Goal: Information Seeking & Learning: Learn about a topic

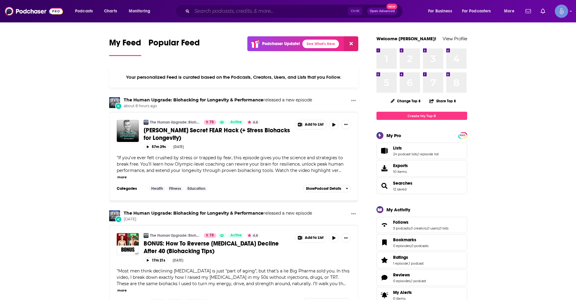
click at [218, 11] on input "Search podcasts, credits, & more..." at bounding box center [270, 11] width 156 height 10
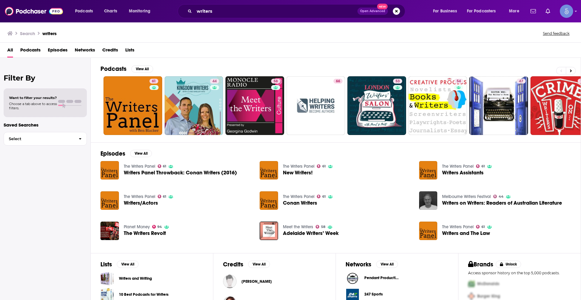
click at [35, 50] on span "Podcasts" at bounding box center [30, 51] width 20 height 12
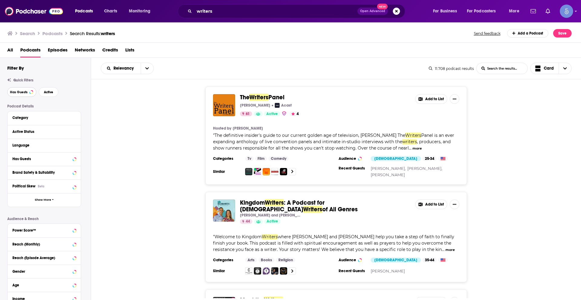
click at [28, 93] on button "Has Guests" at bounding box center [21, 92] width 29 height 10
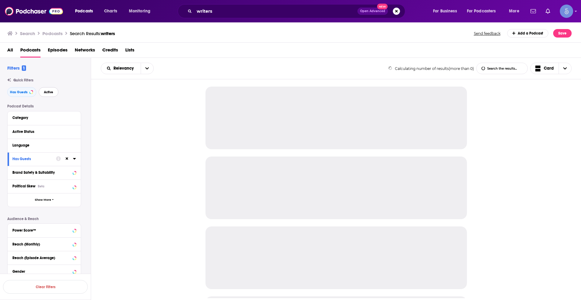
click at [50, 94] on button "Active" at bounding box center [49, 92] width 20 height 10
click at [53, 146] on div "Language" at bounding box center [40, 145] width 57 height 4
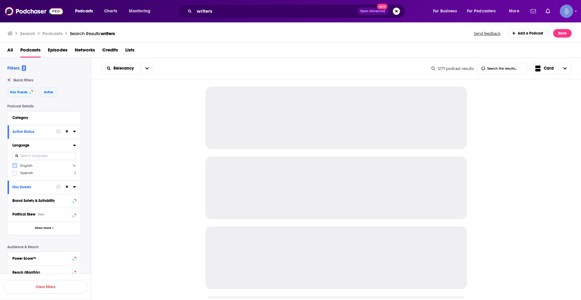
click at [15, 165] on icon at bounding box center [15, 166] width 4 height 4
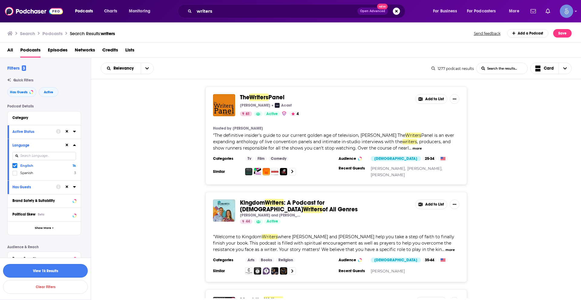
click at [68, 270] on button "View 1k Results" at bounding box center [45, 271] width 85 height 14
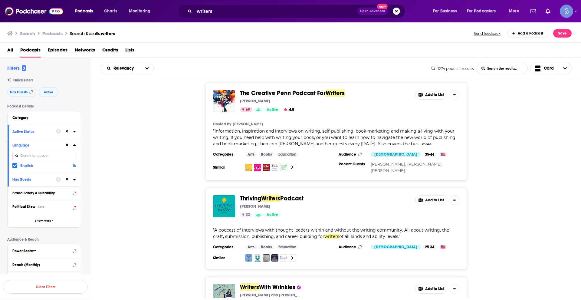
scroll to position [2180, 0]
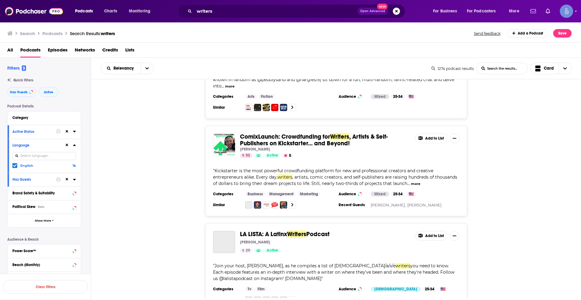
scroll to position [4538, 0]
drag, startPoint x: 327, startPoint y: 279, endPoint x: 287, endPoint y: 239, distance: 56.9
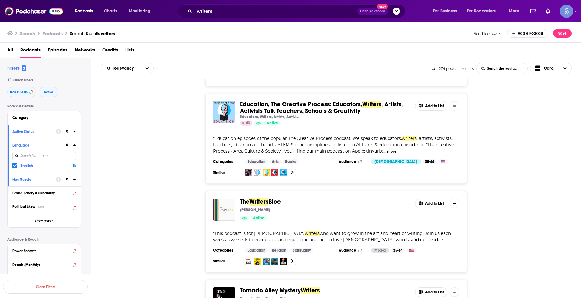
scroll to position [6869, 0]
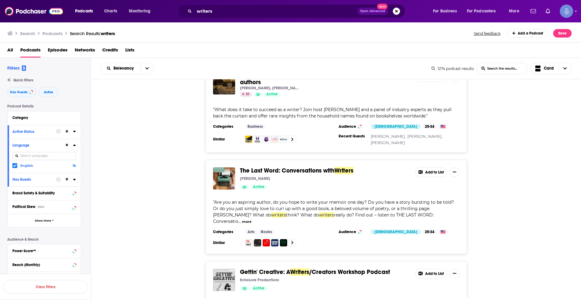
scroll to position [9147, 0]
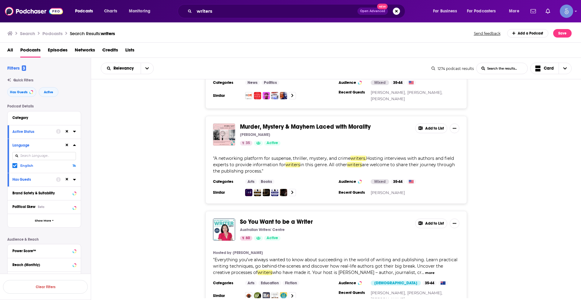
scroll to position [11527, 0]
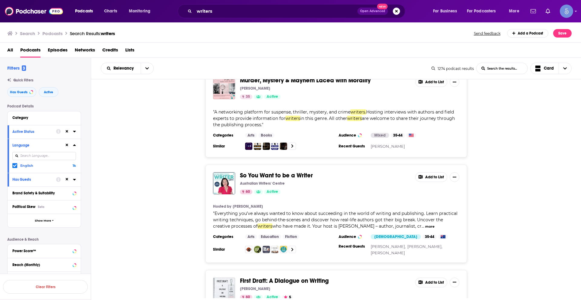
click at [347, 271] on div "The Writers Panel Ben Blacker Acast 61 Active 4 Add to List Hosted by Ben Black…" at bounding box center [336, 188] width 490 height 219
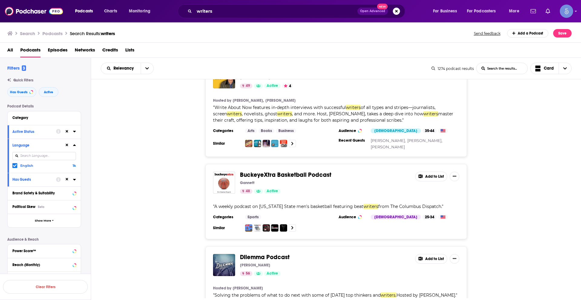
scroll to position [13342, 0]
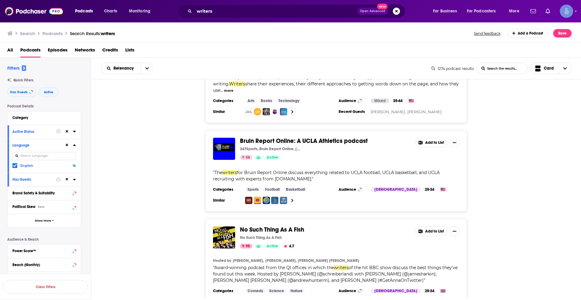
scroll to position [13823, 0]
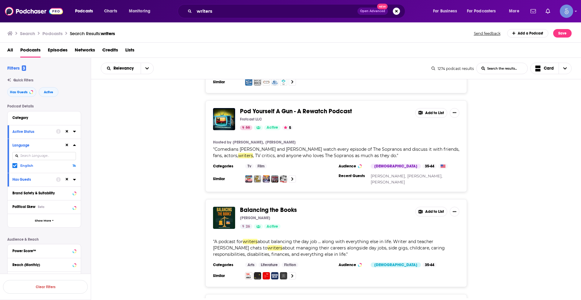
scroll to position [16142, 0]
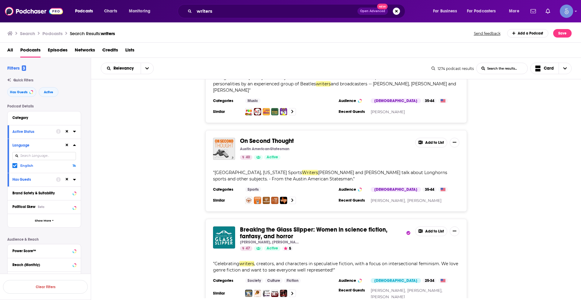
scroll to position [18406, 0]
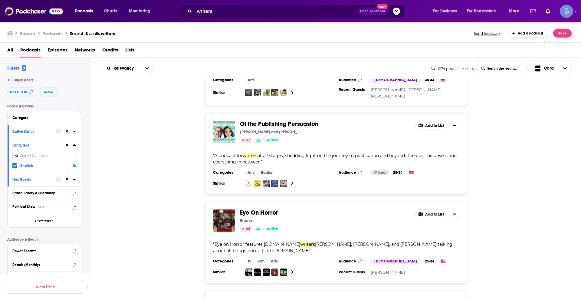
scroll to position [20705, 0]
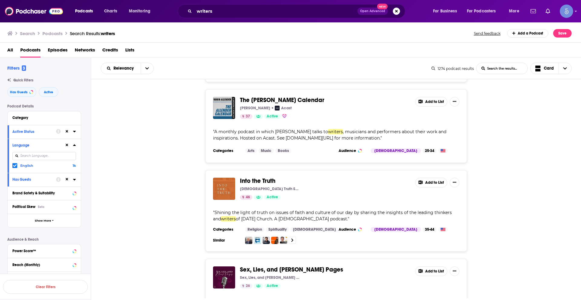
scroll to position [23000, 0]
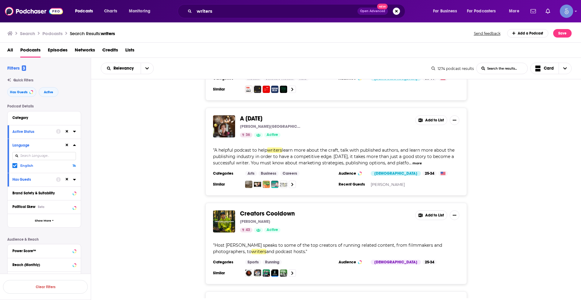
scroll to position [25287, 0]
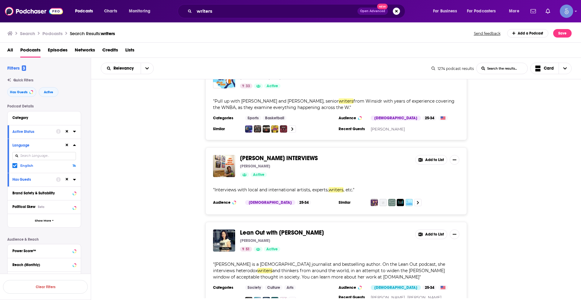
scroll to position [27585, 0]
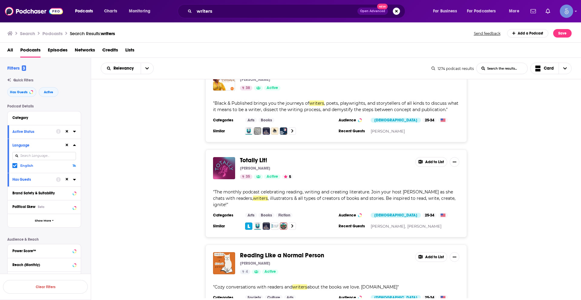
scroll to position [29884, 0]
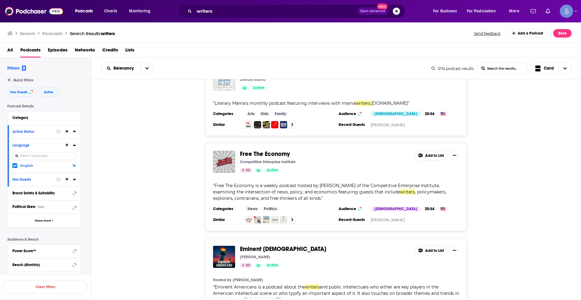
scroll to position [31246, 0]
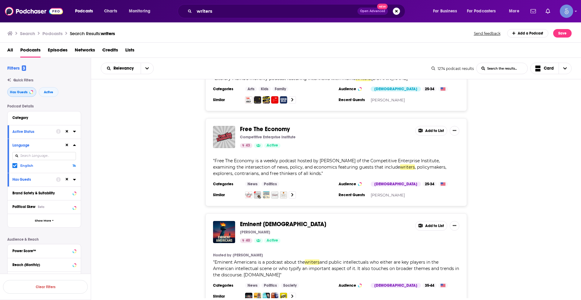
click at [29, 90] on button "Has Guests" at bounding box center [21, 92] width 29 height 10
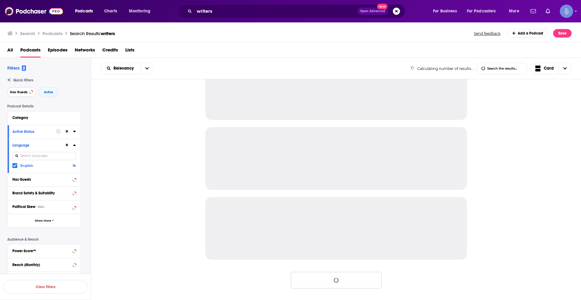
scroll to position [519, 0]
click at [47, 93] on span "Active" at bounding box center [48, 91] width 9 height 3
click at [67, 144] on icon at bounding box center [67, 145] width 3 height 3
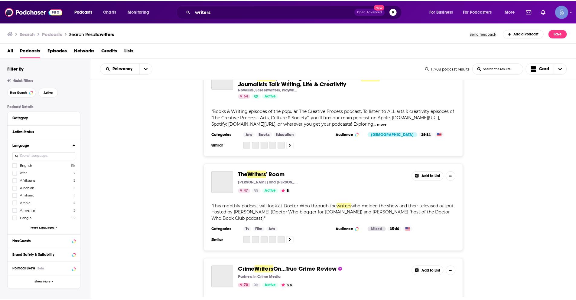
scroll to position [1810, 0]
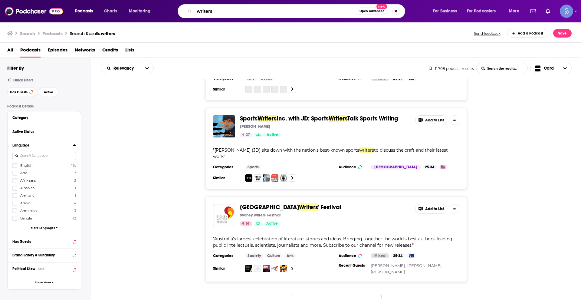
click at [228, 7] on input "writers" at bounding box center [275, 11] width 162 height 10
paste input "Two Writers Slinging Yang"
type input "Two Writers Slinging Yang"
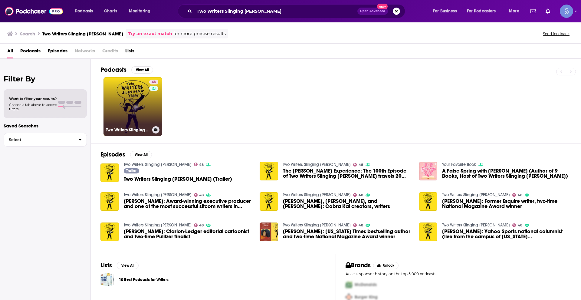
click at [158, 98] on div "48" at bounding box center [154, 103] width 11 height 47
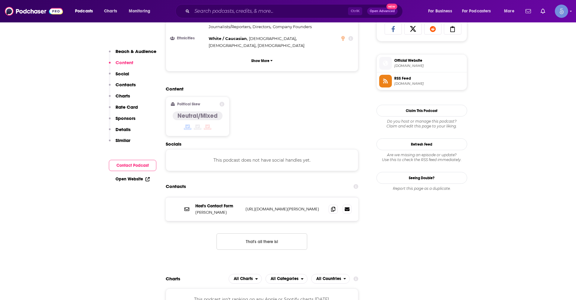
scroll to position [454, 0]
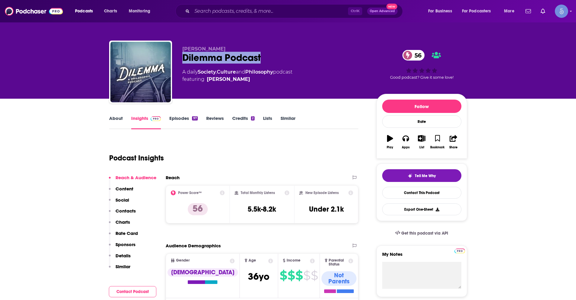
drag, startPoint x: 182, startPoint y: 57, endPoint x: 262, endPoint y: 60, distance: 80.2
click at [262, 60] on div "Jay Shapiro Dilemma Podcast 56 A daily Society , Culture and Philosophy podcast…" at bounding box center [288, 73] width 358 height 65
copy h2 "Dilemma Podcast"
drag, startPoint x: 181, startPoint y: 46, endPoint x: 216, endPoint y: 50, distance: 34.7
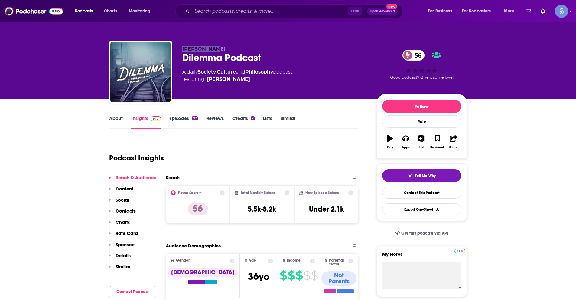
click at [216, 50] on div "Jay Shapiro Dilemma Podcast 56 A daily Society , Culture and Philosophy podcast…" at bounding box center [288, 73] width 358 height 65
copy span "Jay Shapiro"
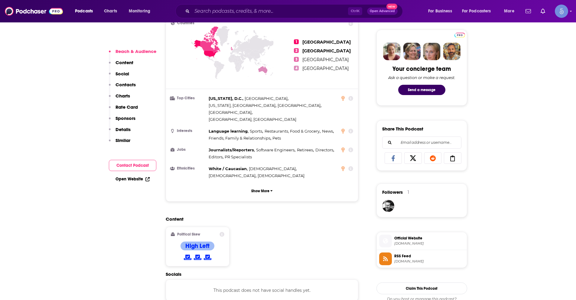
scroll to position [363, 0]
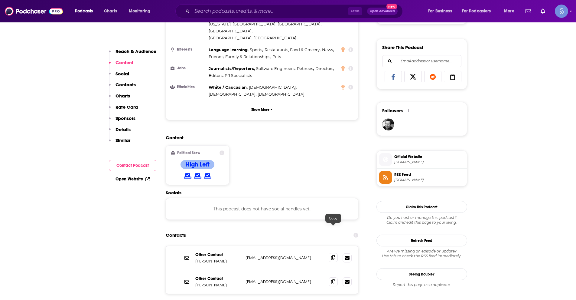
click at [334, 255] on icon at bounding box center [333, 257] width 4 height 5
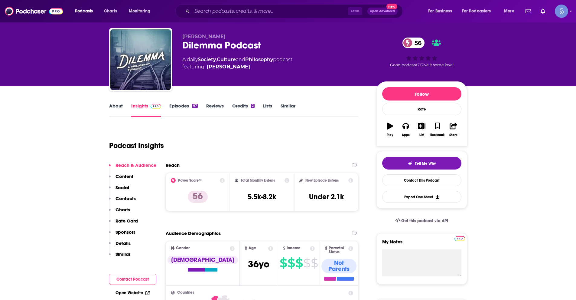
scroll to position [0, 0]
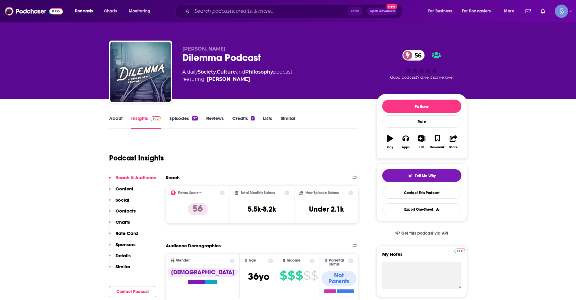
click at [122, 121] on link "About" at bounding box center [116, 122] width 14 height 14
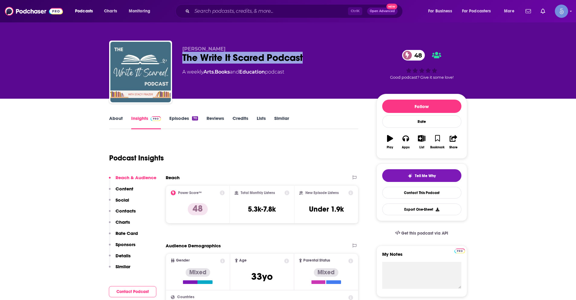
drag, startPoint x: 184, startPoint y: 59, endPoint x: 307, endPoint y: 61, distance: 122.9
click at [307, 61] on div "The Write It Scared Podcast 48" at bounding box center [274, 58] width 185 height 12
copy h2 "The Write It Scared Podcast"
drag, startPoint x: 183, startPoint y: 48, endPoint x: 231, endPoint y: 44, distance: 48.3
click at [223, 47] on div "Stacy Frazer The Write It Scared Podcast 48 A weekly Arts , Books and Education…" at bounding box center [288, 73] width 358 height 65
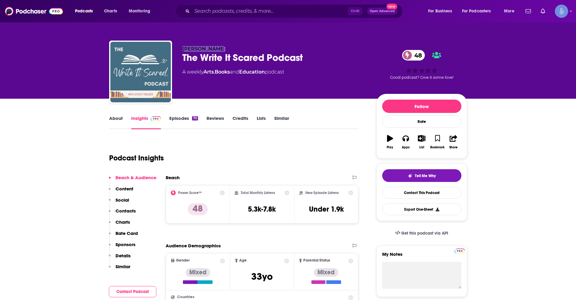
copy span "Stacy Frazer"
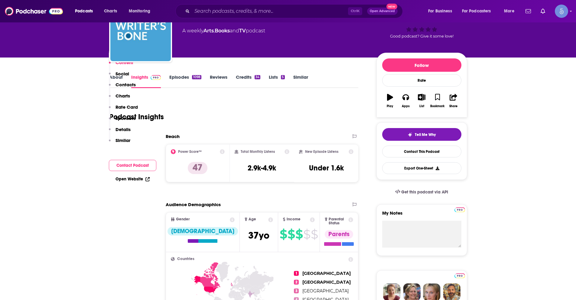
scroll to position [30, 0]
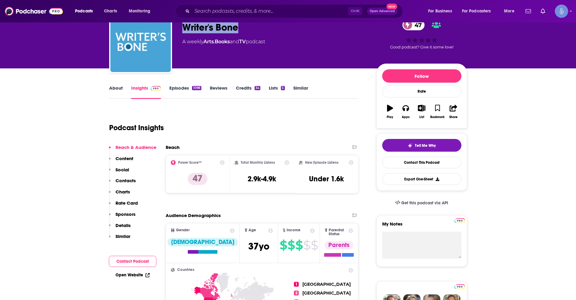
drag, startPoint x: 181, startPoint y: 29, endPoint x: 248, endPoint y: 27, distance: 66.9
click at [248, 27] on div "[PERSON_NAME] and the Writer's Bone Crew Writer's Bone 47 A weekly Arts , Books…" at bounding box center [288, 42] width 358 height 65
copy h2 "Writer's Bone"
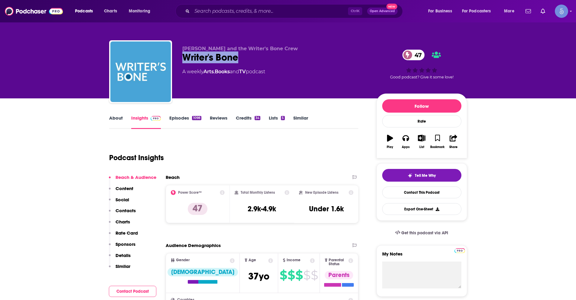
scroll to position [0, 0]
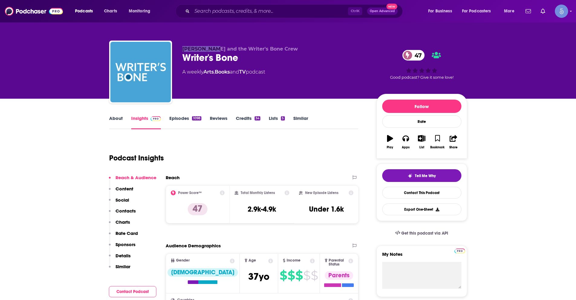
drag, startPoint x: 182, startPoint y: 48, endPoint x: 211, endPoint y: 49, distance: 29.1
click at [211, 49] on div "[PERSON_NAME] and the Writer's Bone Crew Writer's Bone 47 A weekly Arts , Books…" at bounding box center [288, 73] width 358 height 65
copy span "[PERSON_NAME]"
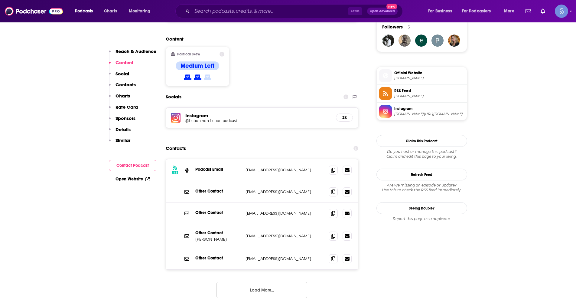
scroll to position [454, 0]
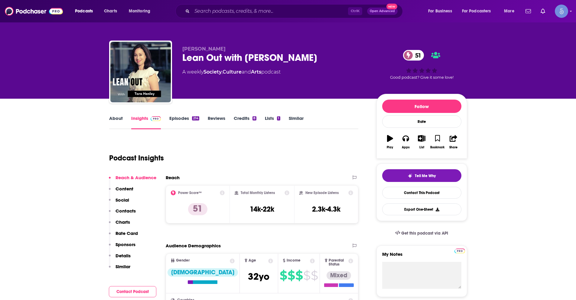
click at [115, 116] on link "About" at bounding box center [116, 122] width 14 height 14
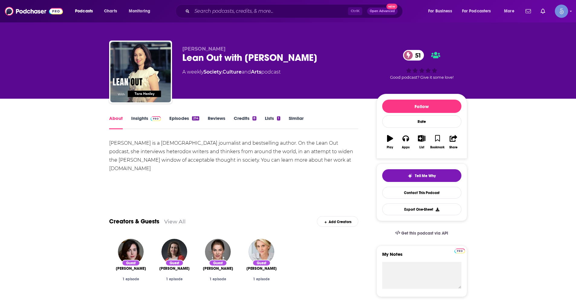
click at [141, 120] on link "Insights" at bounding box center [146, 122] width 30 height 14
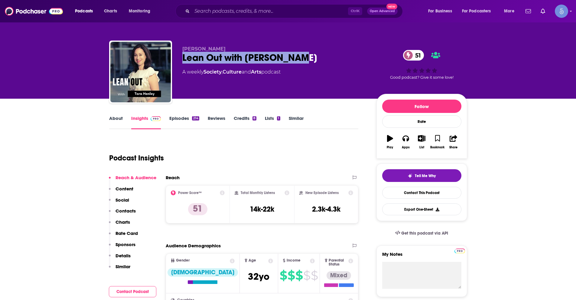
drag, startPoint x: 183, startPoint y: 55, endPoint x: 300, endPoint y: 56, distance: 116.5
click at [300, 56] on div "Lean Out with [PERSON_NAME] 51" at bounding box center [274, 58] width 185 height 12
copy h2 "Lean Out with [PERSON_NAME]"
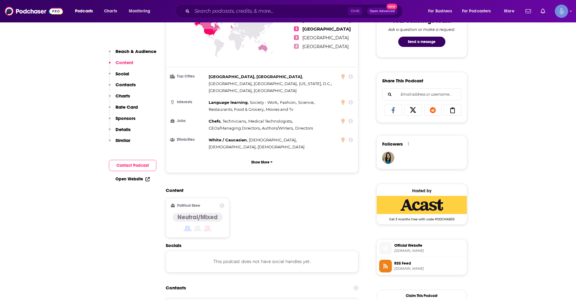
scroll to position [212, 0]
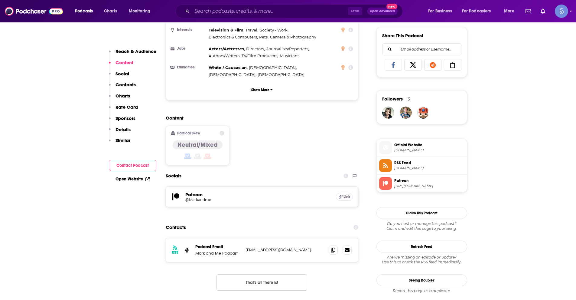
scroll to position [454, 0]
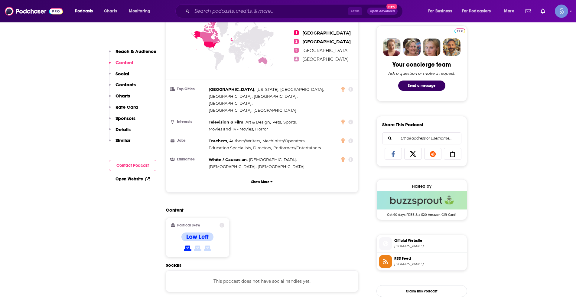
scroll to position [363, 0]
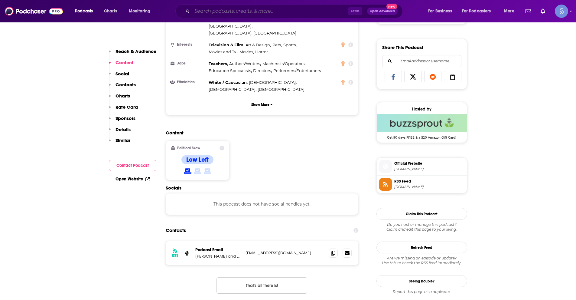
click at [261, 11] on input "Search podcasts, credits, & more..." at bounding box center [270, 11] width 156 height 10
paste input "Big Books & Bold Ideas with Kerri Miller"
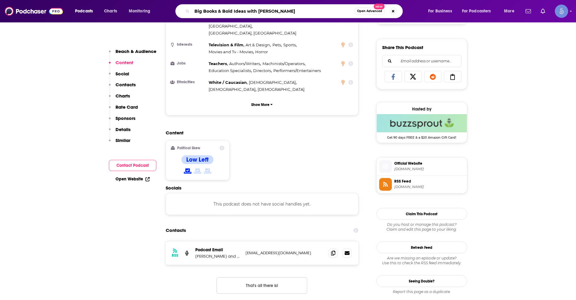
type input "Big Books & Bold Ideas with Kerri Miller"
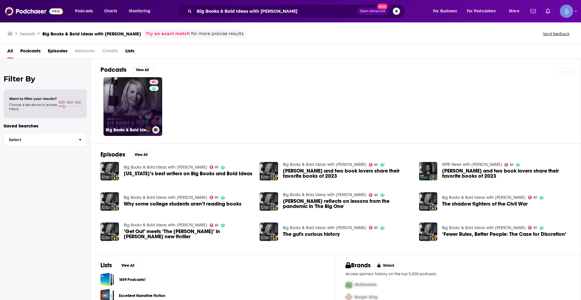
click at [122, 118] on link "61 Big Books & Bold Ideas with Kerri Miller" at bounding box center [132, 106] width 59 height 59
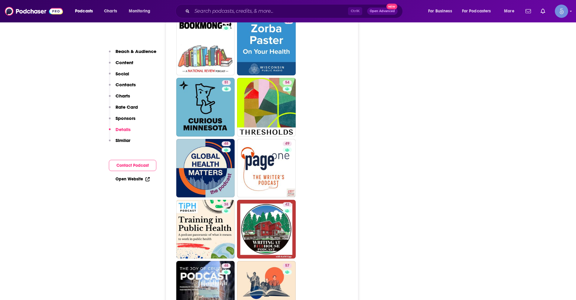
scroll to position [1180, 0]
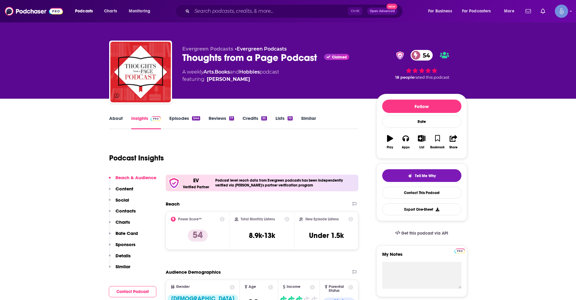
click at [118, 122] on link "About" at bounding box center [116, 122] width 14 height 14
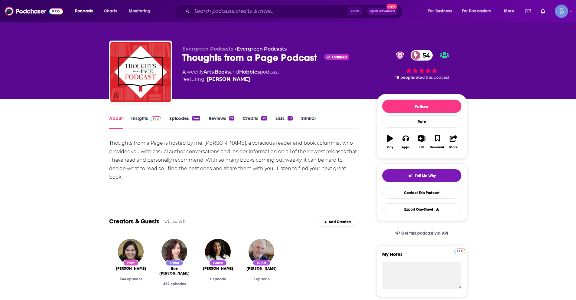
click at [140, 119] on link "Insights" at bounding box center [146, 122] width 30 height 14
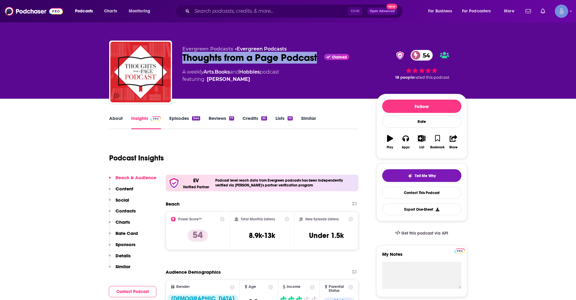
drag, startPoint x: 184, startPoint y: 54, endPoint x: 318, endPoint y: 55, distance: 134.1
click at [318, 55] on div "Thoughts from a Page Podcast Claimed 54" at bounding box center [274, 58] width 185 height 12
copy h2 "Thoughts from a Page Podcast"
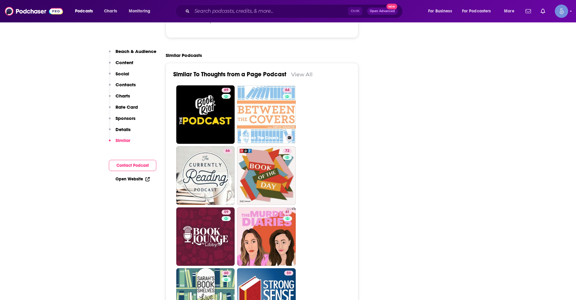
scroll to position [1301, 0]
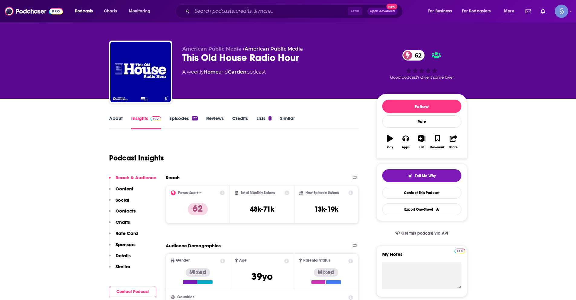
click at [118, 119] on link "About" at bounding box center [116, 122] width 14 height 14
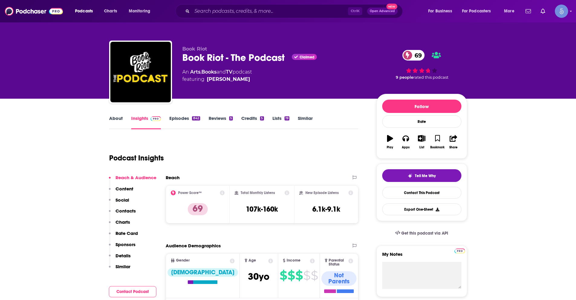
click at [112, 117] on link "About" at bounding box center [116, 122] width 14 height 14
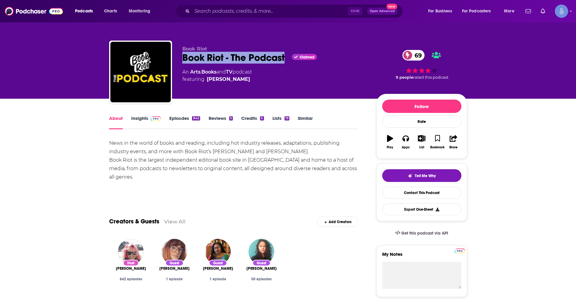
drag, startPoint x: 179, startPoint y: 58, endPoint x: 285, endPoint y: 61, distance: 106.5
click at [285, 61] on div "Book Riot Book Riot - The Podcast Claimed 69 An Arts , Books and TV podcast fea…" at bounding box center [288, 73] width 358 height 65
copy h1 "Book Riot - The Podcast"
click at [141, 117] on link "Insights" at bounding box center [146, 122] width 30 height 14
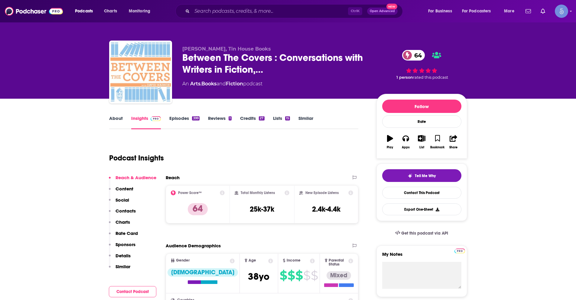
click at [117, 121] on link "About" at bounding box center [116, 122] width 14 height 14
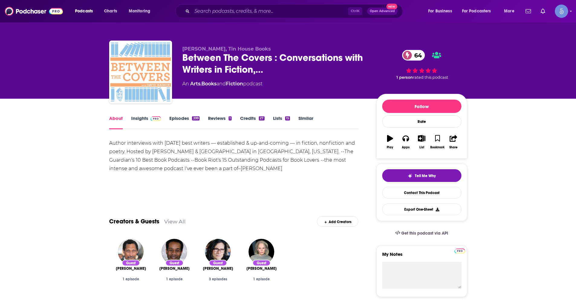
click at [135, 120] on link "Insights" at bounding box center [146, 122] width 30 height 14
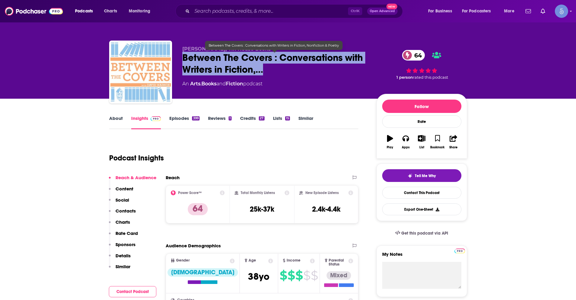
drag, startPoint x: 183, startPoint y: 55, endPoint x: 278, endPoint y: 70, distance: 96.1
click at [278, 70] on span "Between The Covers : Conversations with Writers in Fiction,…" at bounding box center [274, 64] width 185 height 24
copy h2 "Between The Covers : Conversations with Writers in Fiction,…"
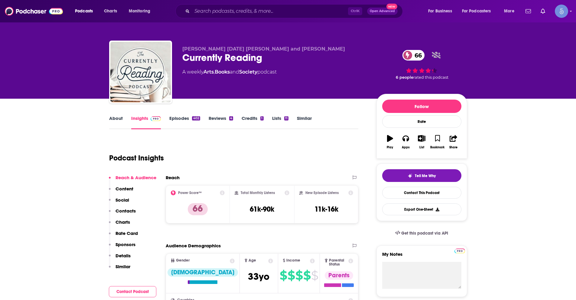
click at [113, 118] on link "About" at bounding box center [116, 122] width 14 height 14
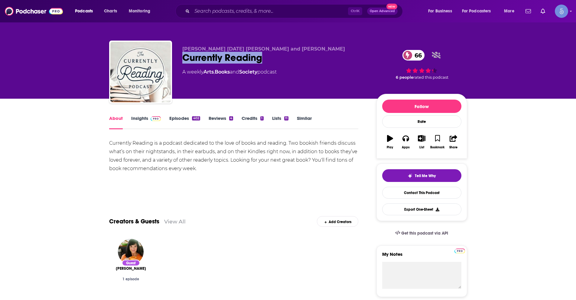
drag, startPoint x: 182, startPoint y: 57, endPoint x: 263, endPoint y: 55, distance: 80.8
click at [263, 55] on div "Currently Reading 66" at bounding box center [274, 58] width 185 height 12
copy h1 "Currently Reading"
click at [140, 117] on link "Insights" at bounding box center [146, 122] width 30 height 14
